Goal: Task Accomplishment & Management: Manage account settings

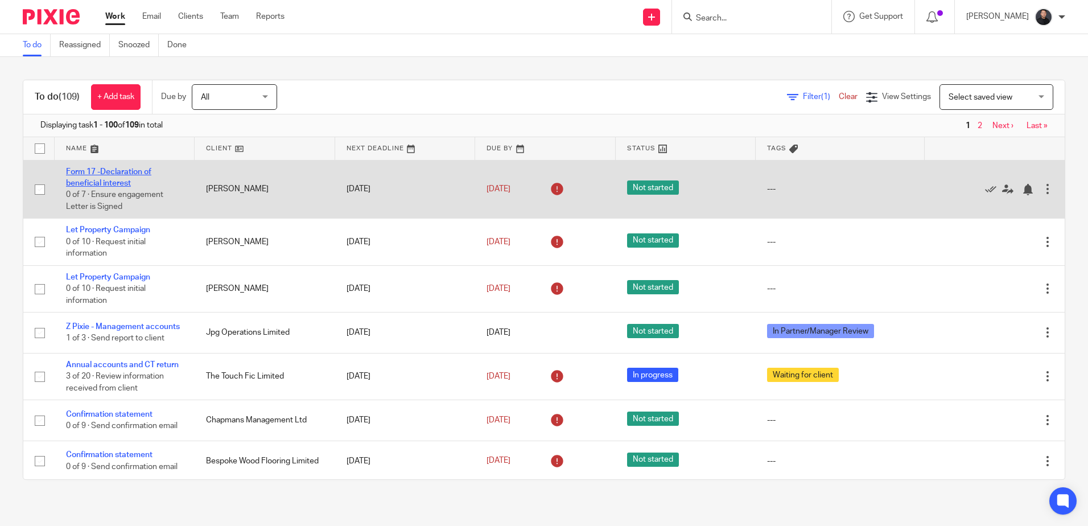
click at [106, 180] on link "Form 17 -Declaration of beneficial interest" at bounding box center [108, 177] width 85 height 19
click at [1002, 189] on icon at bounding box center [1007, 189] width 11 height 11
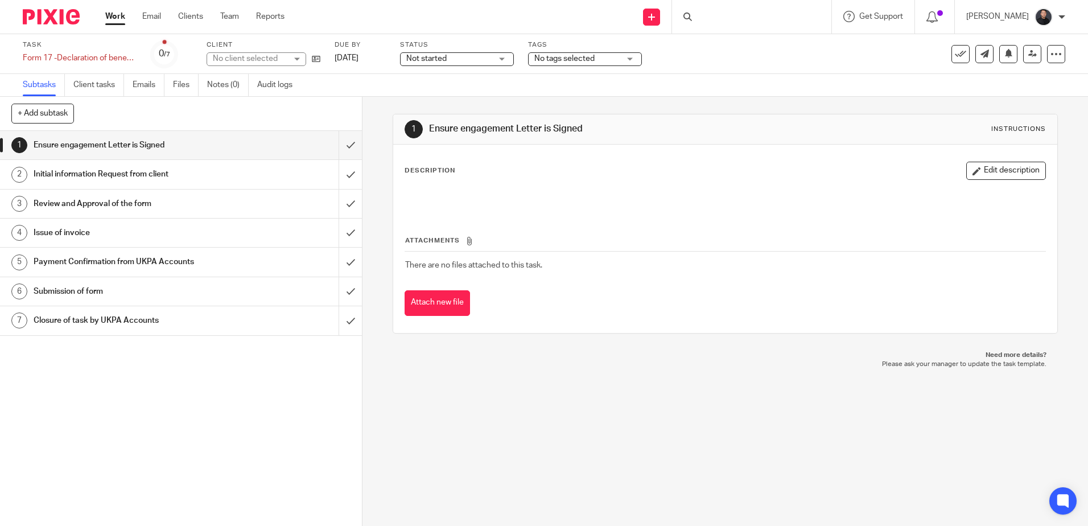
click at [195, 174] on h1 "Initial information Request from client" at bounding box center [132, 174] width 196 height 17
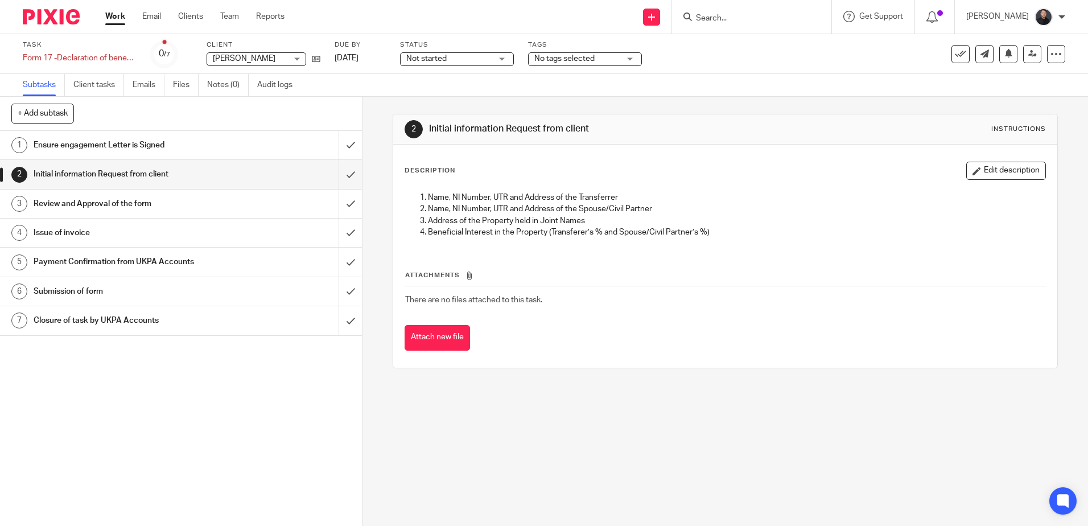
click at [187, 206] on h1 "Review and Approval of the form" at bounding box center [132, 203] width 196 height 17
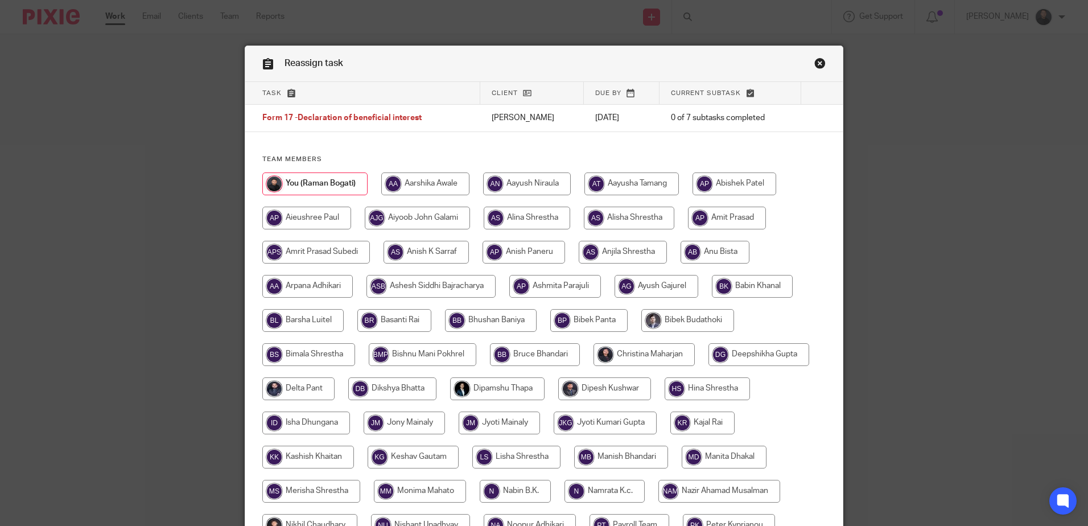
click at [418, 183] on input "radio" at bounding box center [425, 183] width 88 height 23
radio input "true"
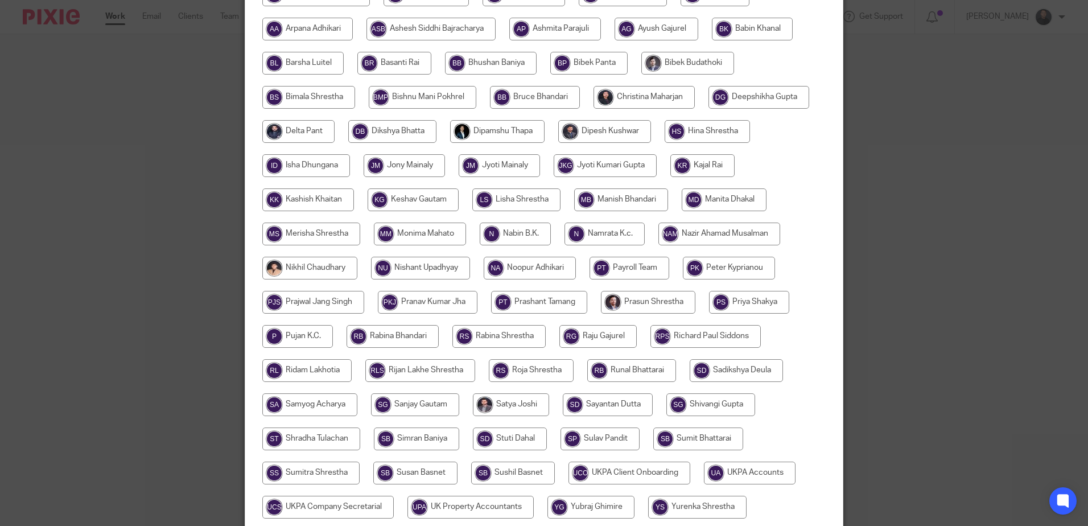
scroll to position [355, 0]
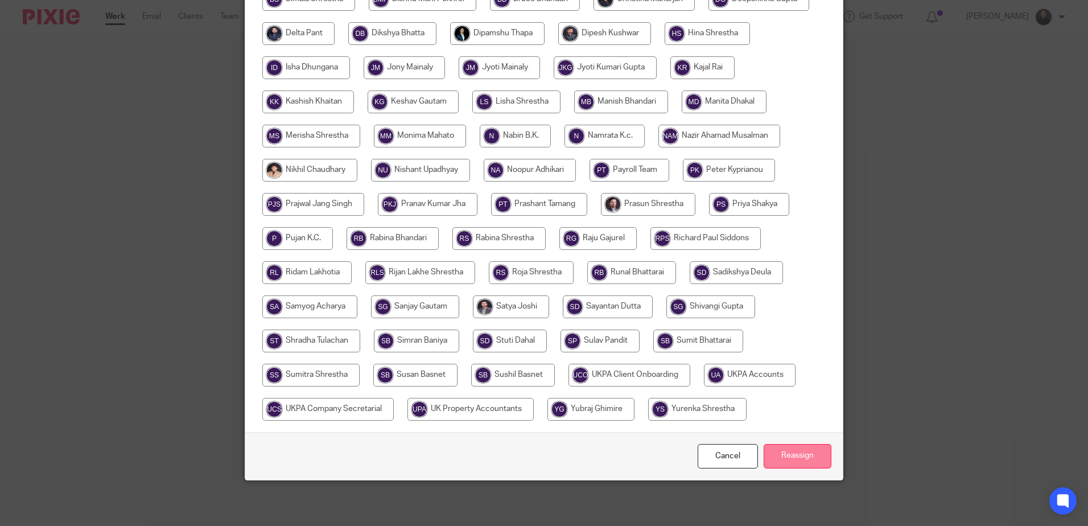
click at [805, 453] on input "Reassign" at bounding box center [798, 456] width 68 height 24
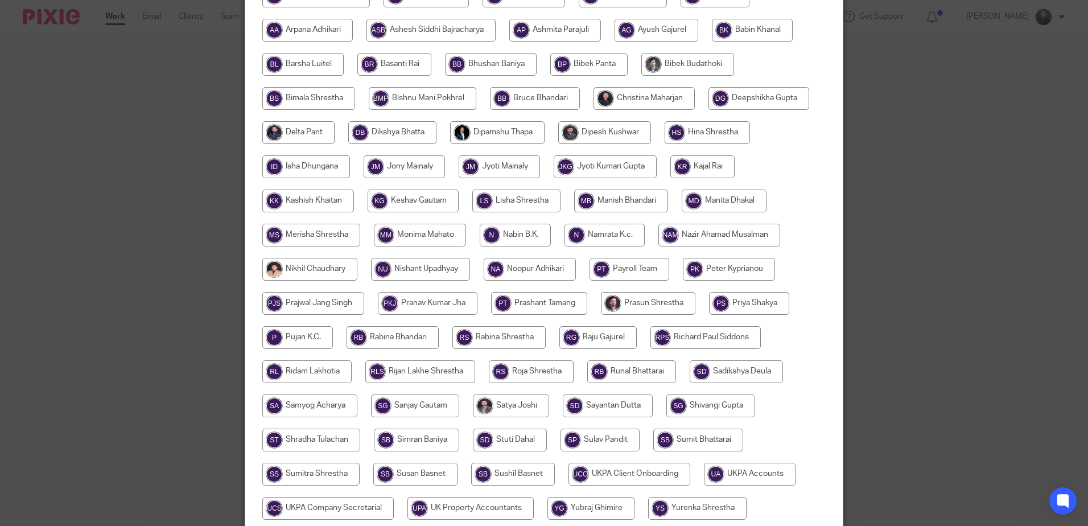
scroll to position [71, 0]
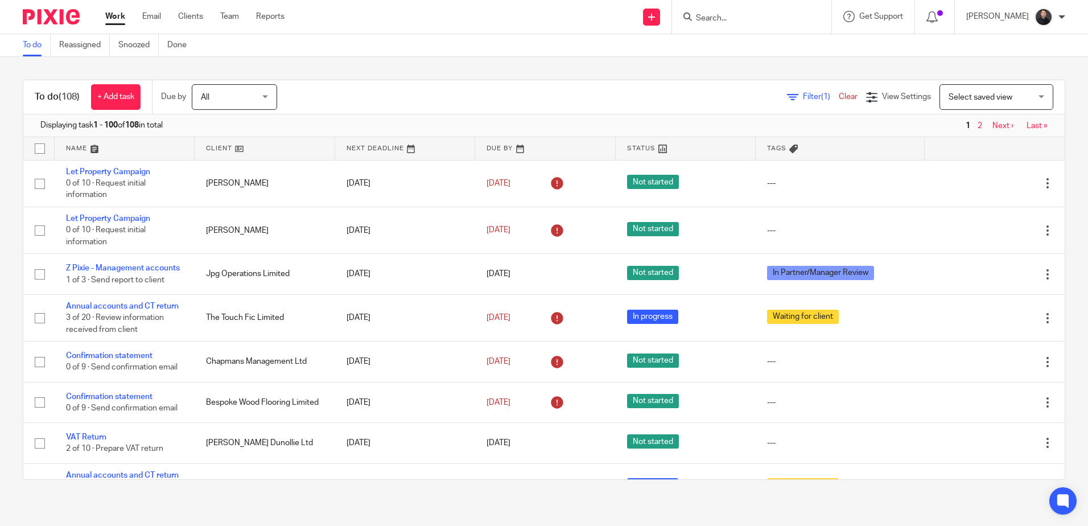
click at [240, 18] on ul "Work Email Clients Team Reports" at bounding box center [203, 16] width 196 height 11
click at [232, 18] on link "Team" at bounding box center [229, 16] width 19 height 11
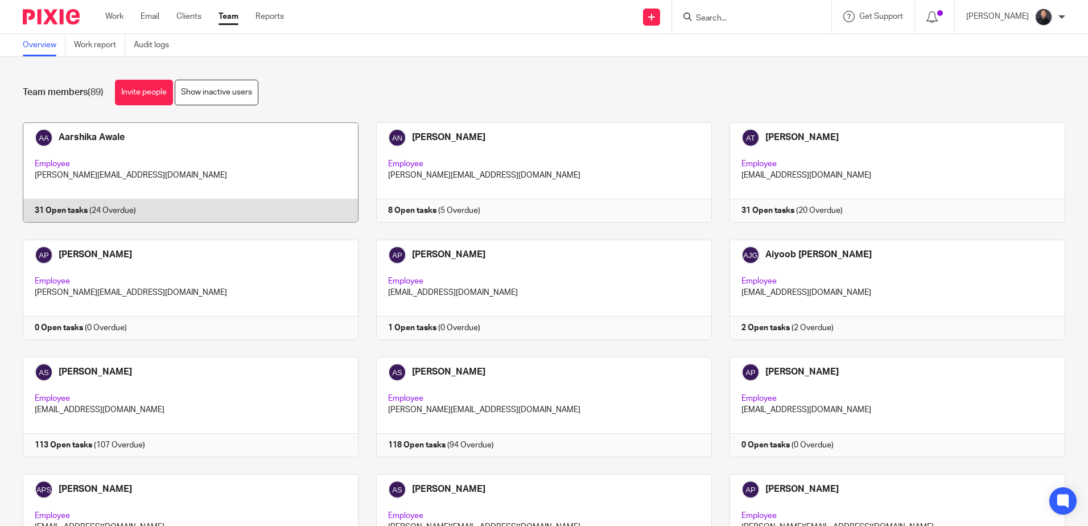
click at [103, 145] on link at bounding box center [182, 172] width 354 height 100
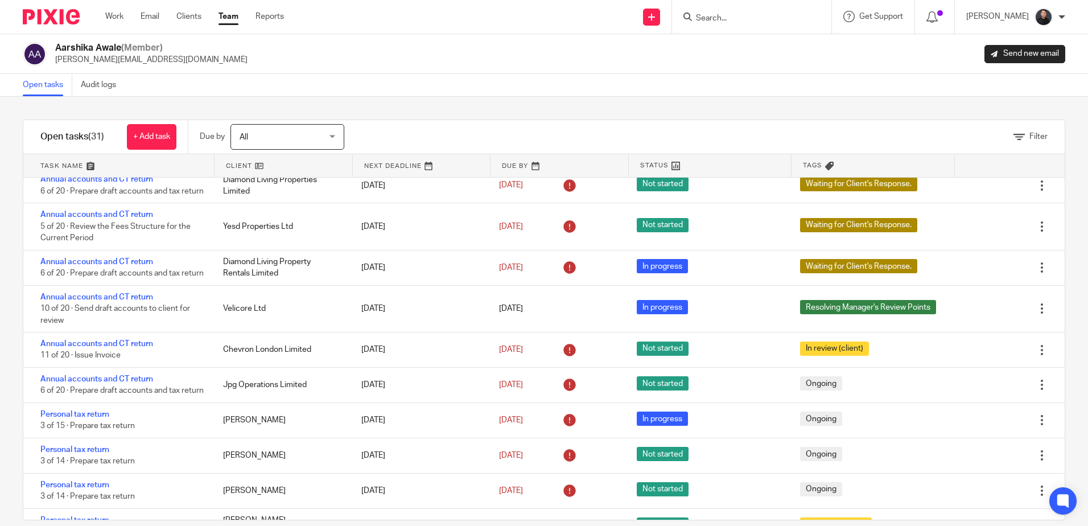
scroll to position [357, 0]
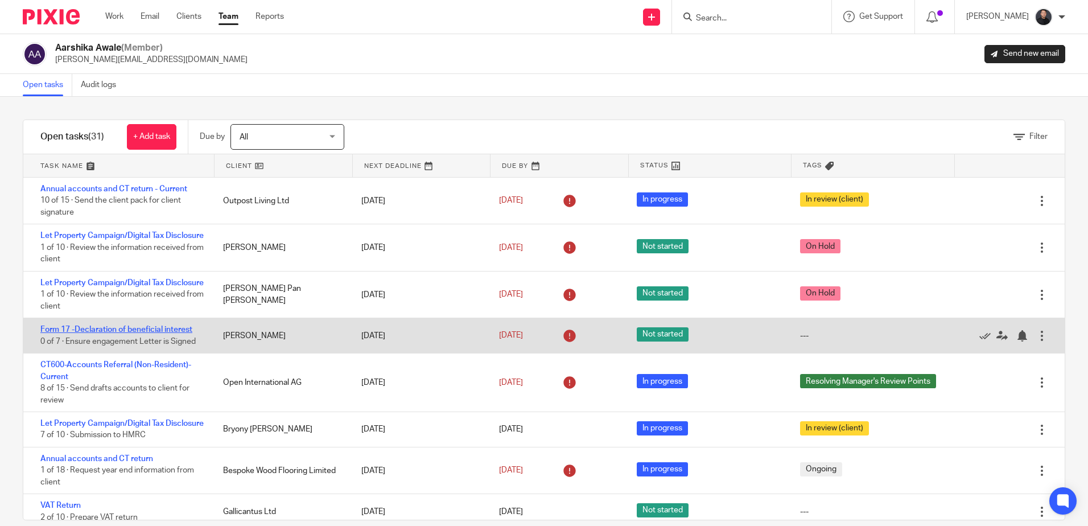
click at [143, 334] on link "Form 17 -Declaration of beneficial interest" at bounding box center [116, 330] width 152 height 8
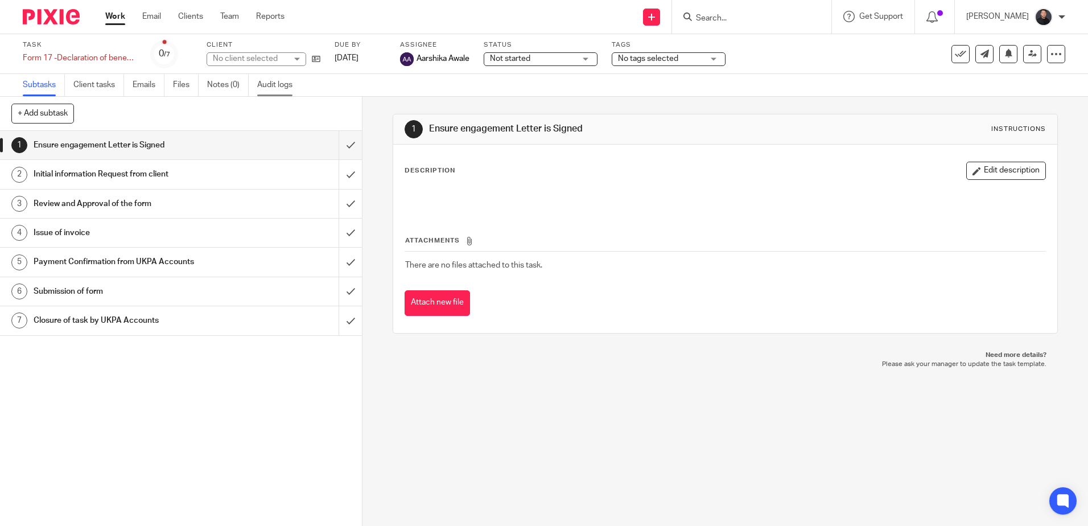
click at [266, 77] on link "Audit logs" at bounding box center [279, 85] width 44 height 22
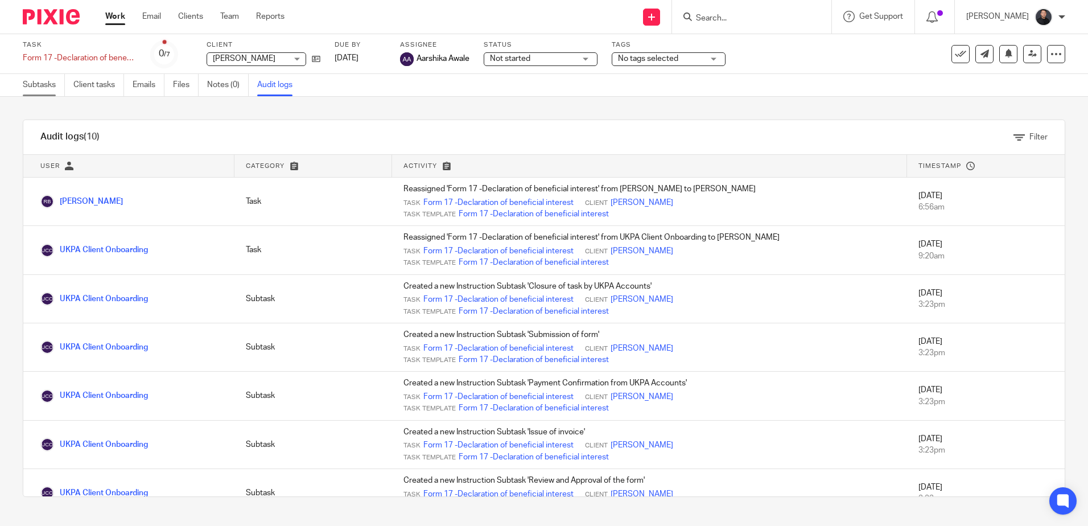
click at [38, 87] on link "Subtasks" at bounding box center [44, 85] width 42 height 22
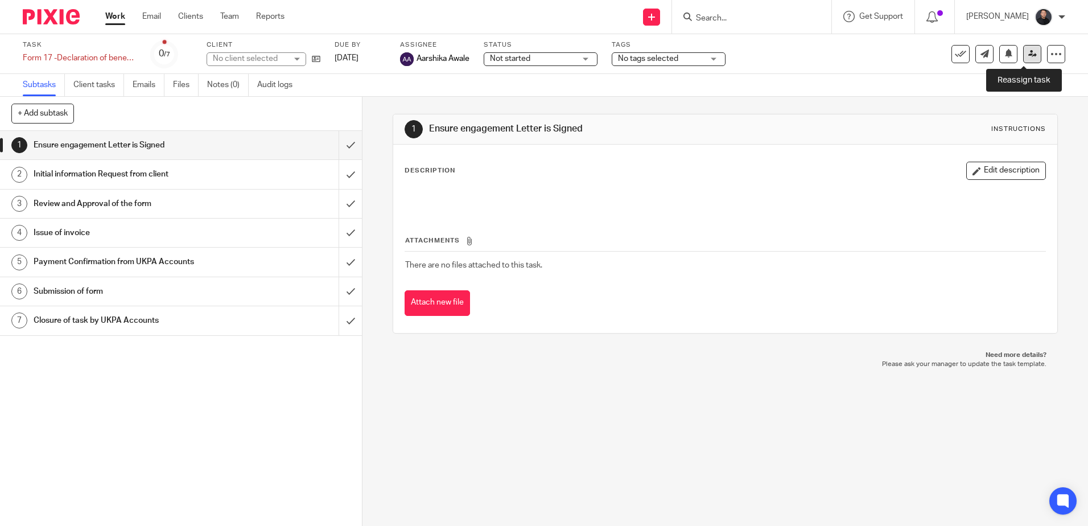
click at [1029, 52] on icon at bounding box center [1033, 54] width 9 height 9
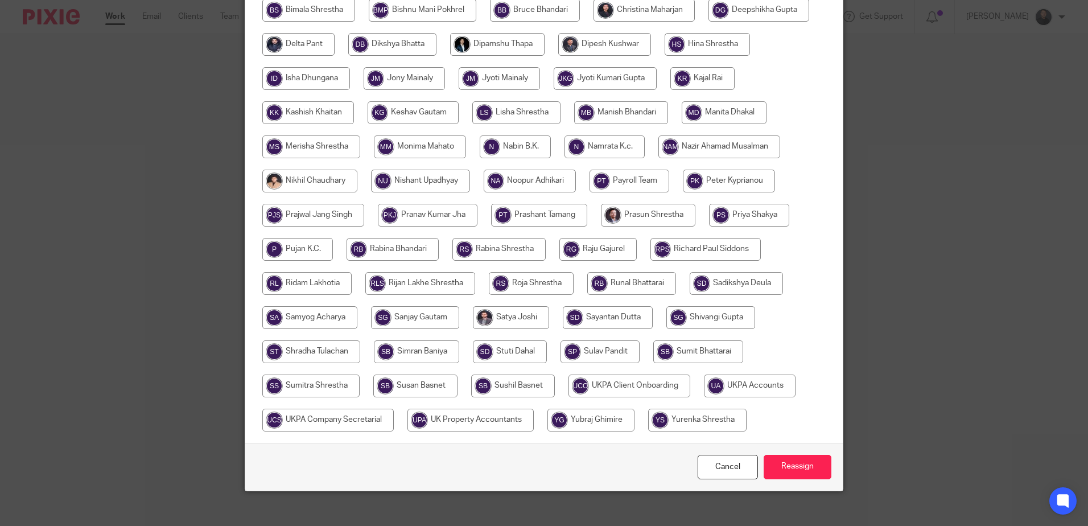
scroll to position [355, 0]
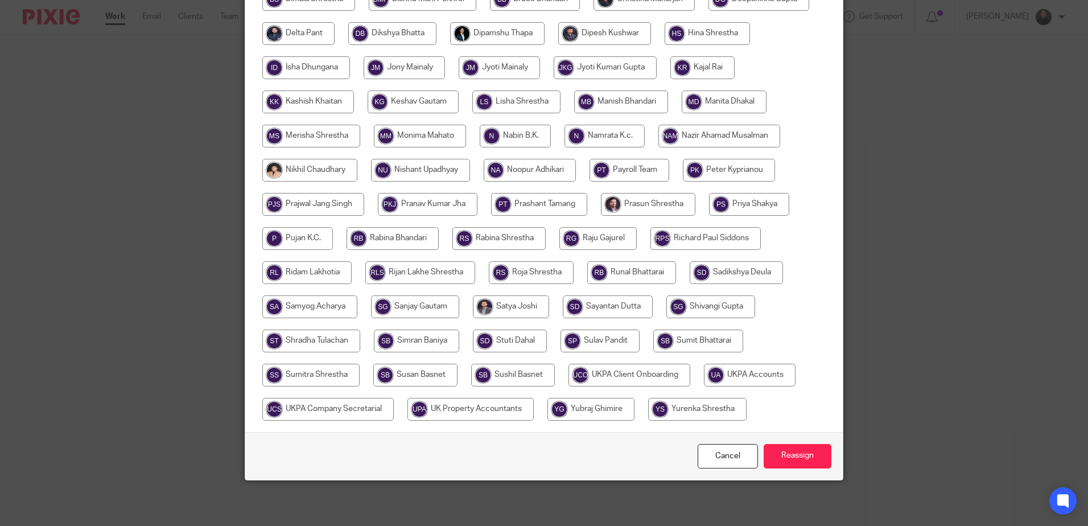
drag, startPoint x: 415, startPoint y: 375, endPoint x: 577, endPoint y: 367, distance: 162.4
click at [426, 373] on input "radio" at bounding box center [415, 375] width 84 height 23
radio input "true"
click at [798, 458] on input "Reassign" at bounding box center [798, 456] width 68 height 24
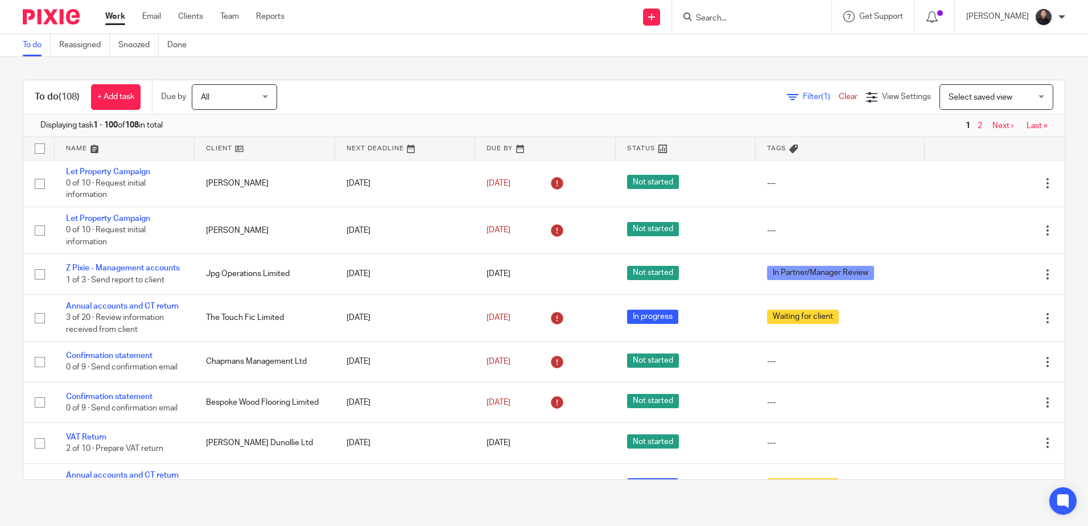
click at [755, 17] on input "Search" at bounding box center [746, 19] width 102 height 10
type input "i"
